Goal: Information Seeking & Learning: Learn about a topic

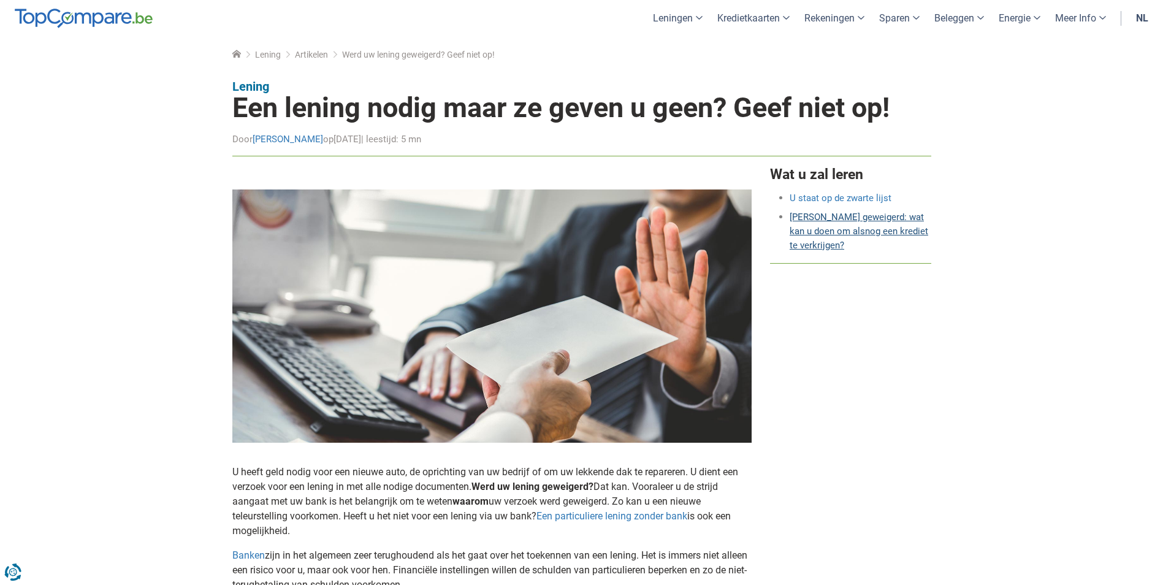
click at [834, 227] on link "[PERSON_NAME] geweigerd: wat kan u doen om alsnog een krediet te verkrijgen?" at bounding box center [859, 230] width 139 height 39
click at [837, 218] on link "[PERSON_NAME] geweigerd: wat kan u doen om alsnog een krediet te verkrijgen?" at bounding box center [859, 230] width 139 height 39
click at [837, 215] on link "[PERSON_NAME] geweigerd: wat kan u doen om alsnog een krediet te verkrijgen?" at bounding box center [859, 230] width 139 height 39
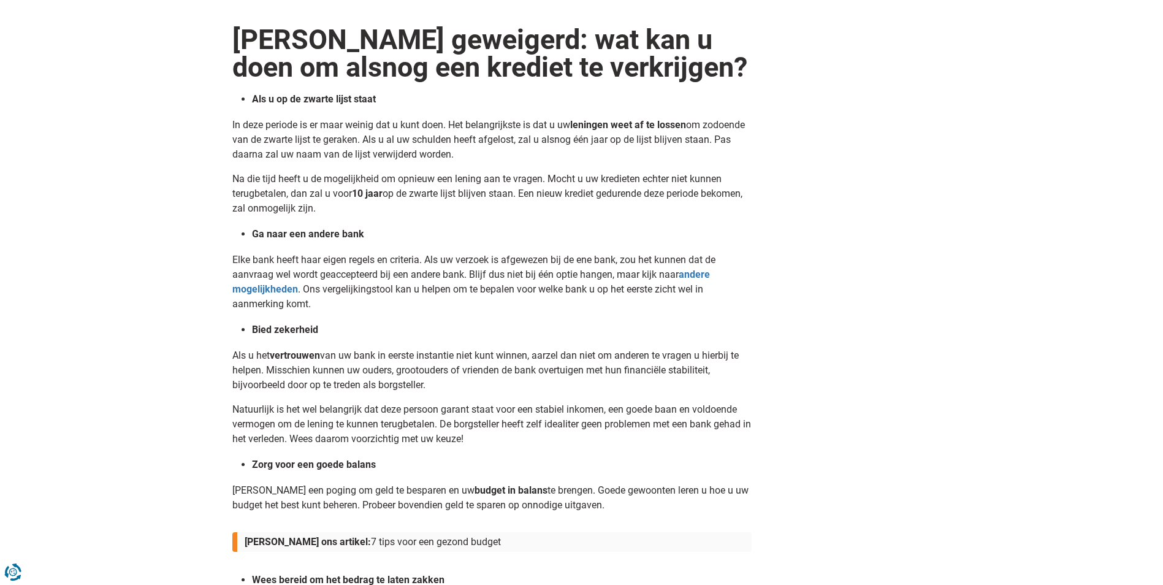
scroll to position [1716, 0]
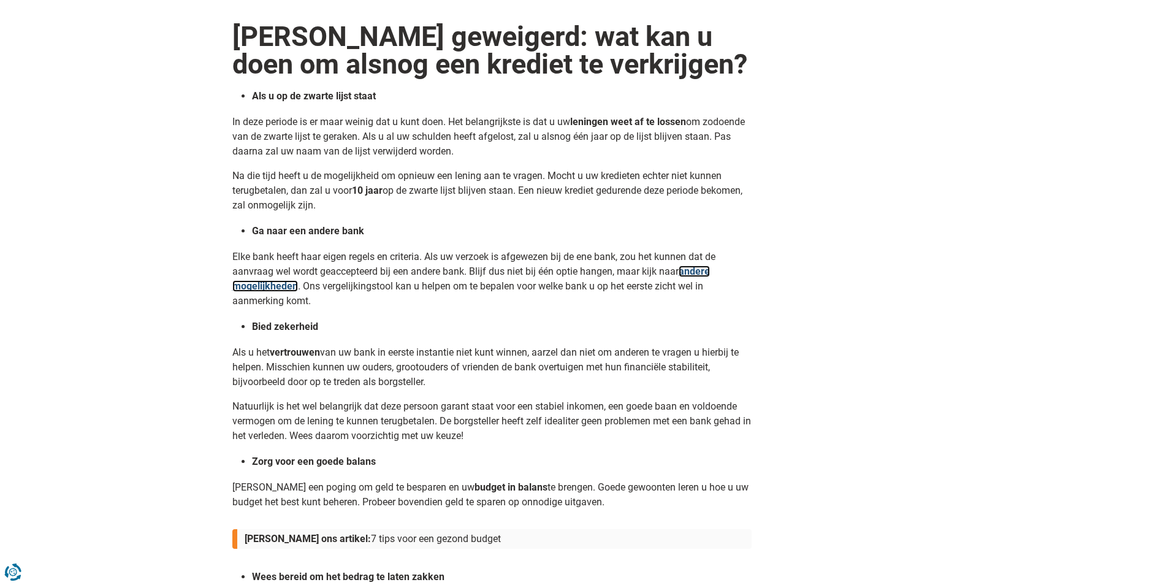
click at [704, 273] on strong "andere mogelijkheden" at bounding box center [471, 278] width 478 height 26
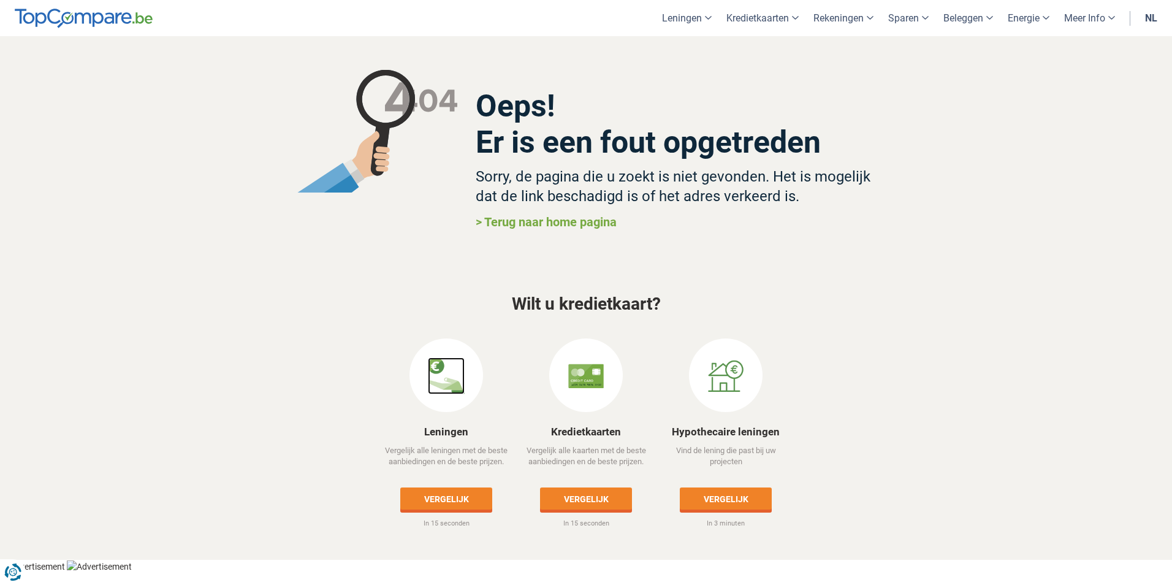
click at [447, 376] on img at bounding box center [446, 375] width 37 height 37
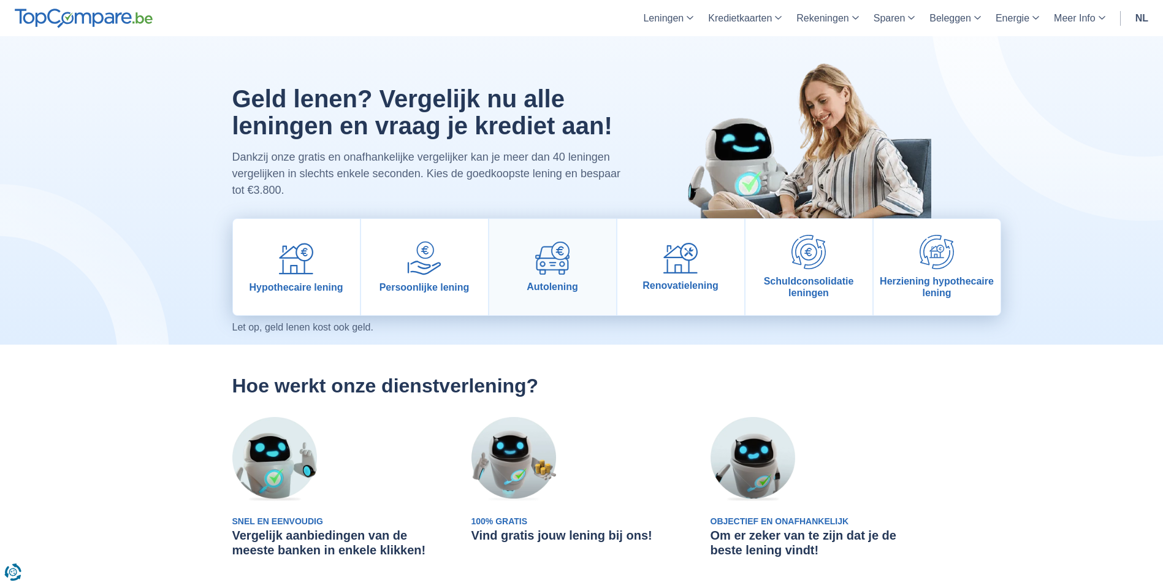
click at [582, 285] on link "Autolening" at bounding box center [552, 267] width 127 height 96
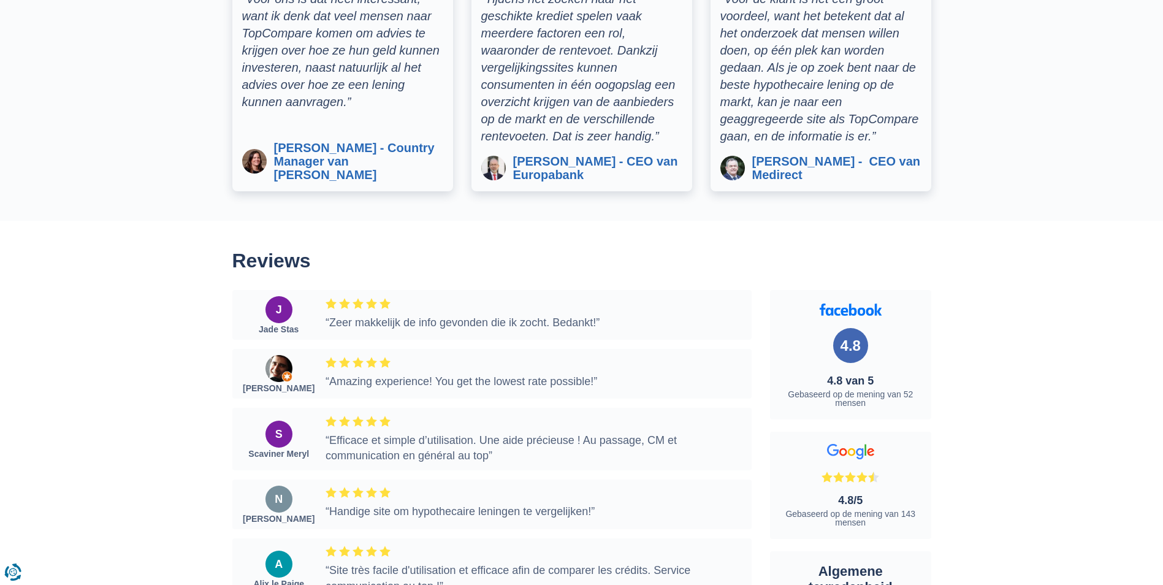
scroll to position [4597, 0]
